Goal: Contribute content

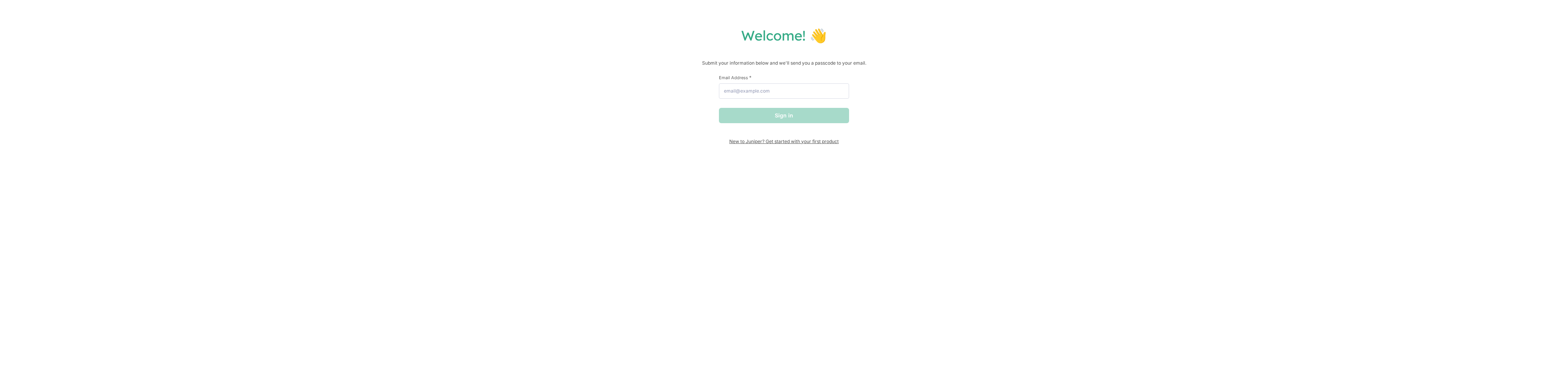
click at [752, 142] on span "New to Juniper? Get started with your first product" at bounding box center [784, 141] width 130 height 5
